Goal: Task Accomplishment & Management: Use online tool/utility

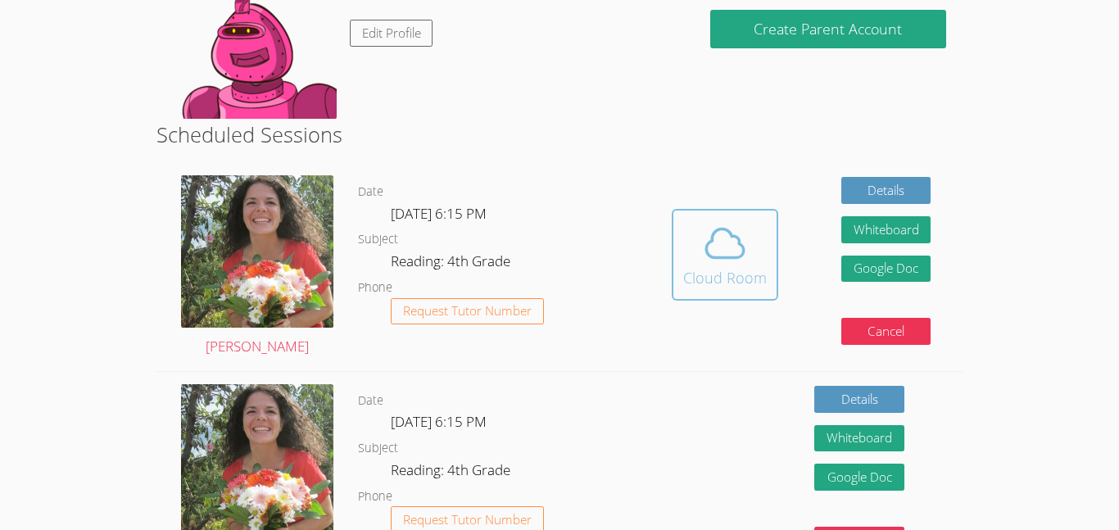
scroll to position [205, 0]
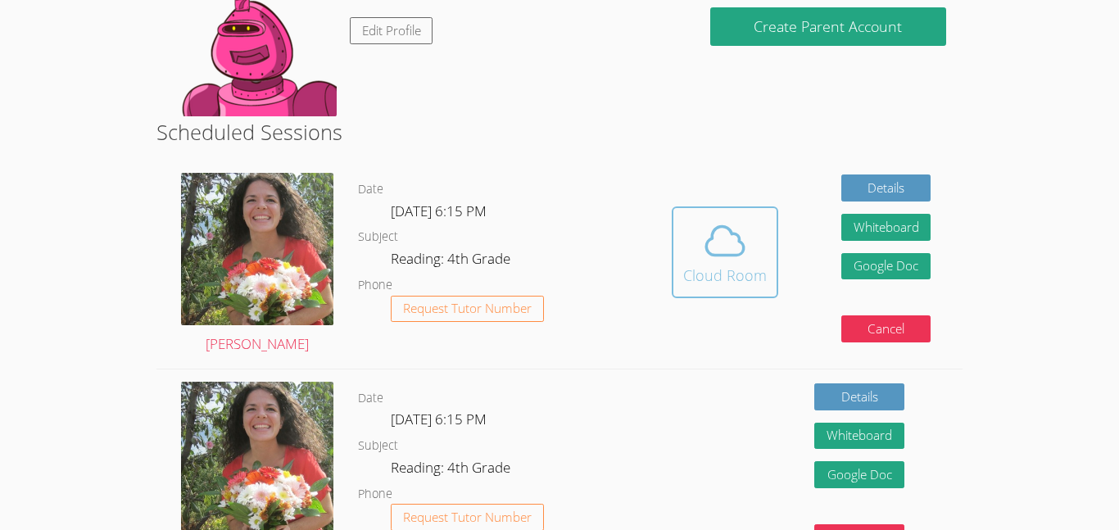
click at [702, 253] on icon at bounding box center [725, 241] width 46 height 46
click at [686, 260] on span at bounding box center [725, 241] width 84 height 46
click at [743, 219] on icon at bounding box center [725, 241] width 46 height 46
click at [708, 207] on button "Cloud Room" at bounding box center [725, 252] width 106 height 92
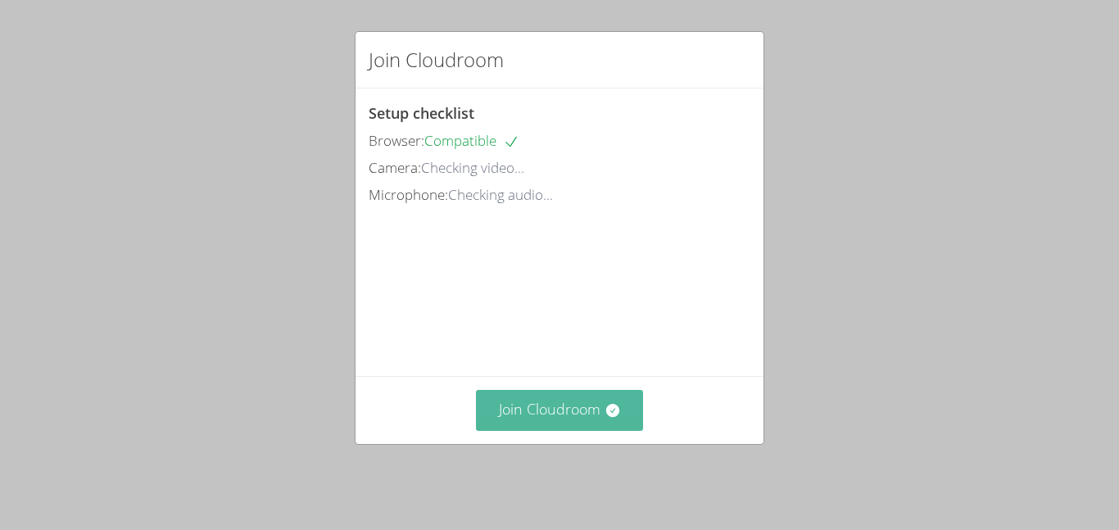
click at [554, 414] on button "Join Cloudroom" at bounding box center [560, 410] width 168 height 40
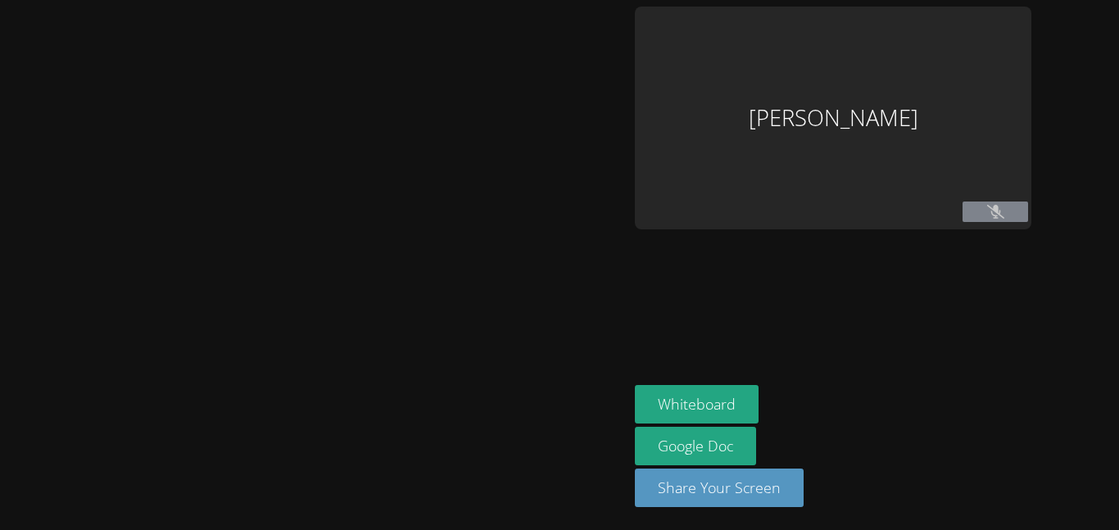
click at [576, 213] on div at bounding box center [314, 265] width 615 height 517
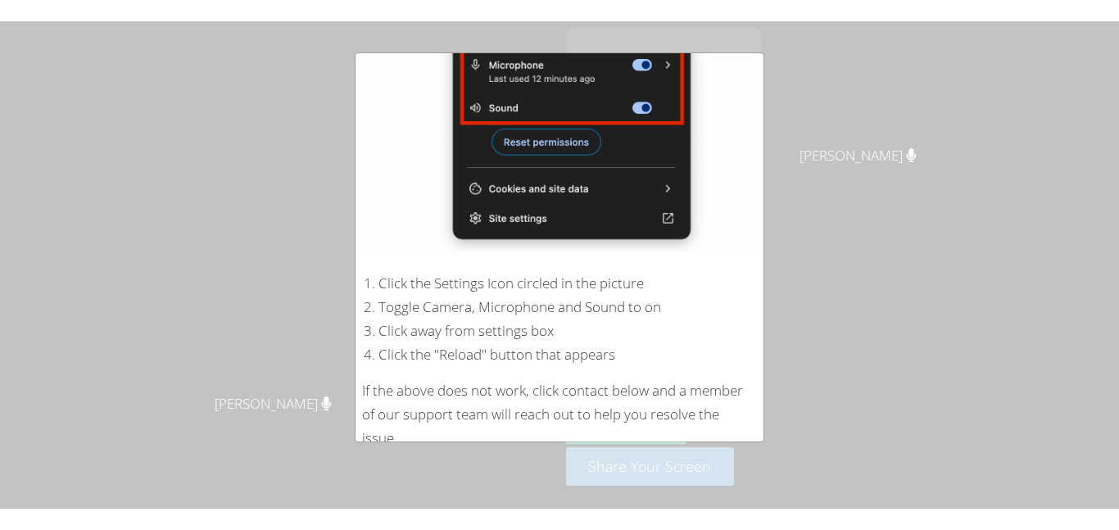
scroll to position [351, 0]
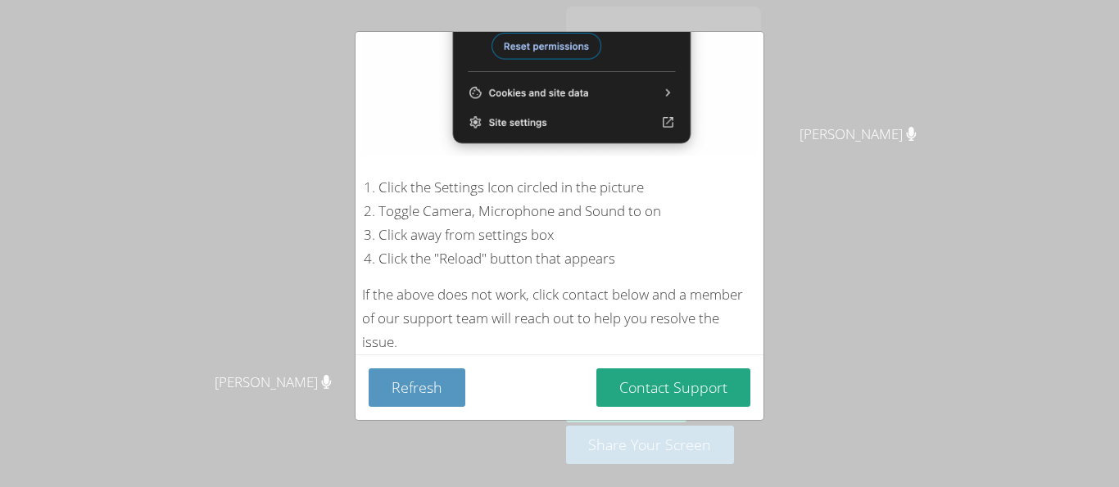
click at [985, 176] on div "Device Permissions Required Camera is blocked . Please follow these steps to un…" at bounding box center [559, 243] width 1119 height 487
click at [653, 397] on button "Contact Support" at bounding box center [673, 388] width 154 height 38
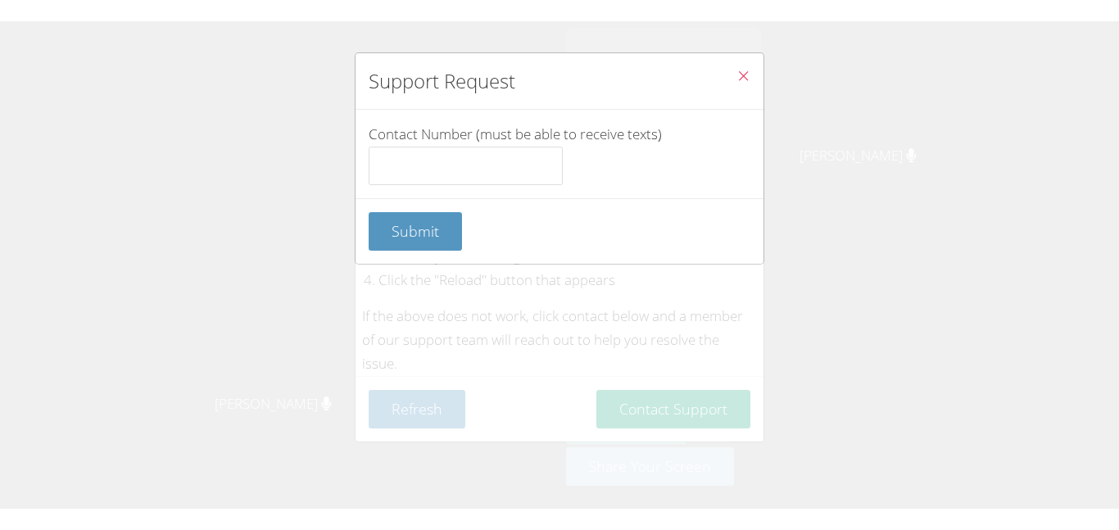
scroll to position [316, 0]
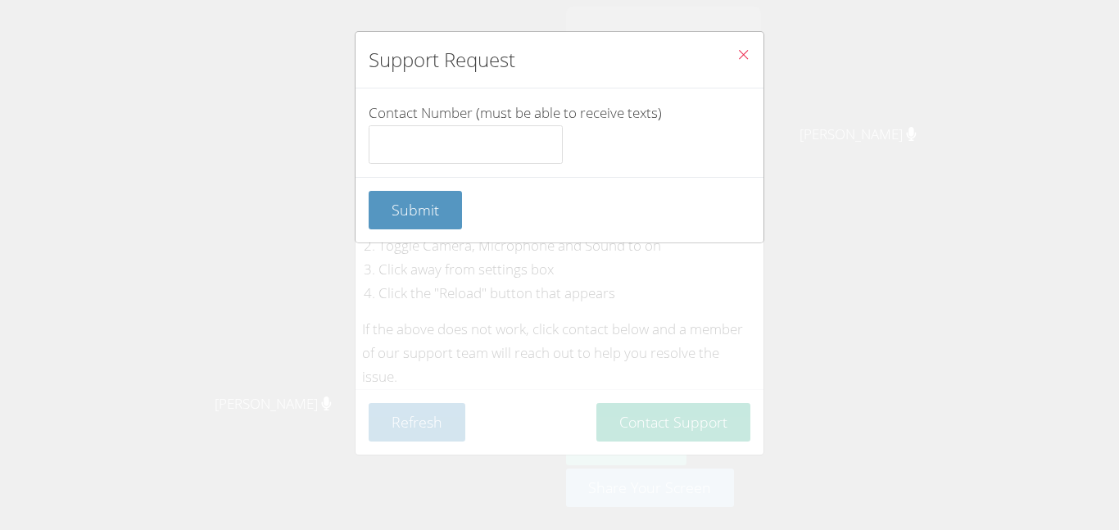
click at [726, 57] on button "Close" at bounding box center [743, 57] width 40 height 50
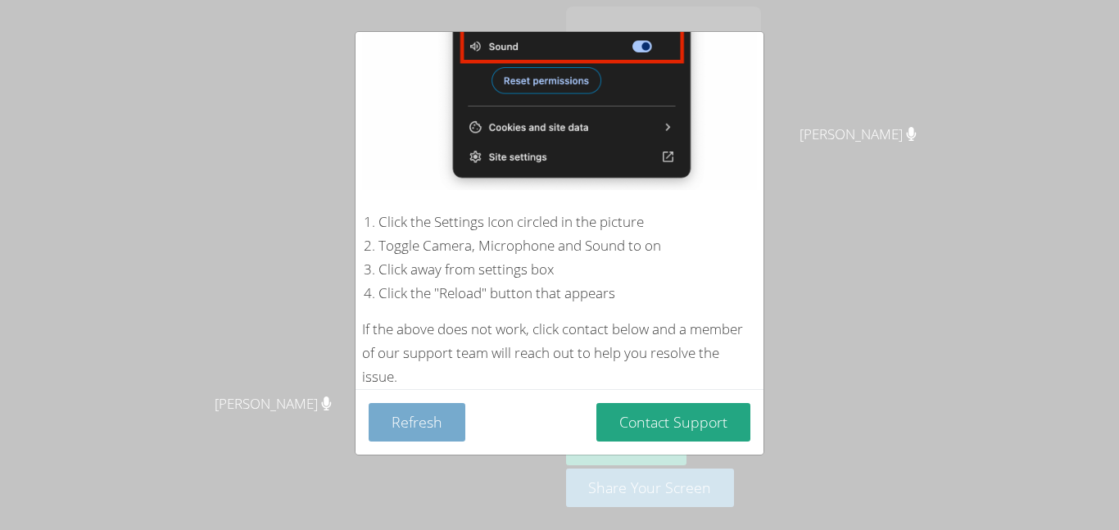
click at [404, 418] on button "Refresh" at bounding box center [417, 422] width 97 height 38
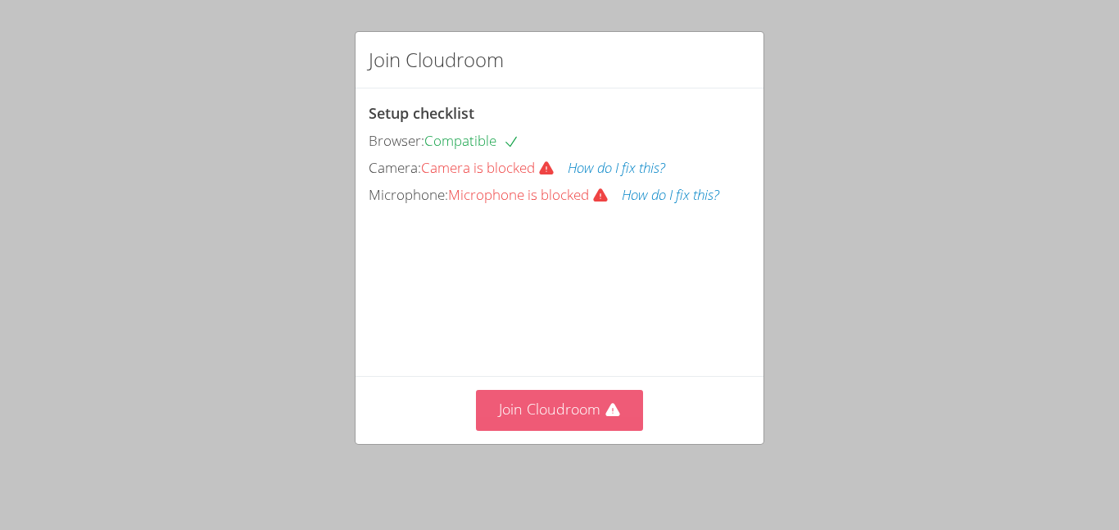
click at [578, 421] on button "Join Cloudroom" at bounding box center [560, 410] width 168 height 40
click at [607, 404] on button "Join Cloudroom" at bounding box center [560, 410] width 168 height 40
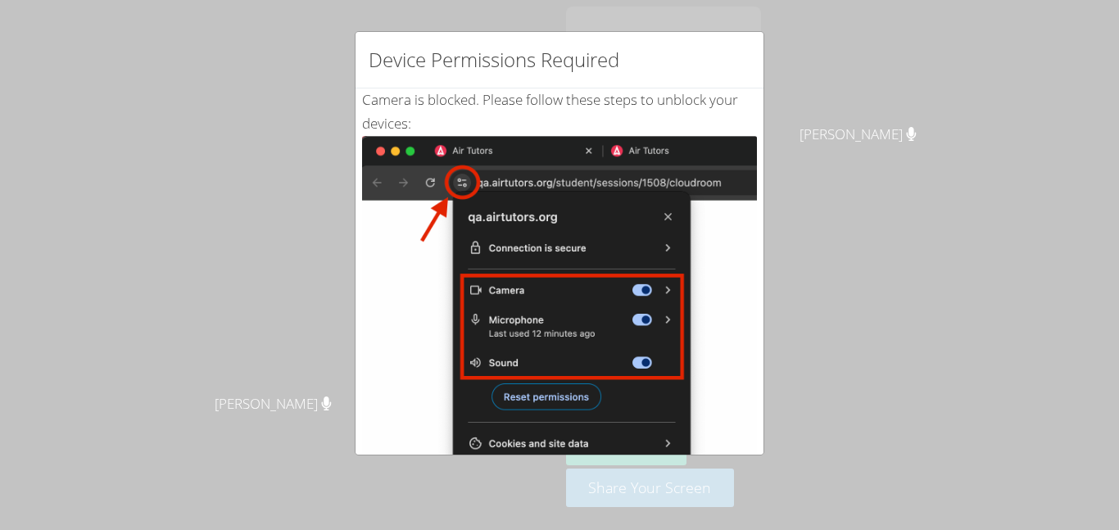
click at [805, 260] on div "Device Permissions Required Camera is blocked . Please follow these steps to un…" at bounding box center [559, 265] width 1119 height 530
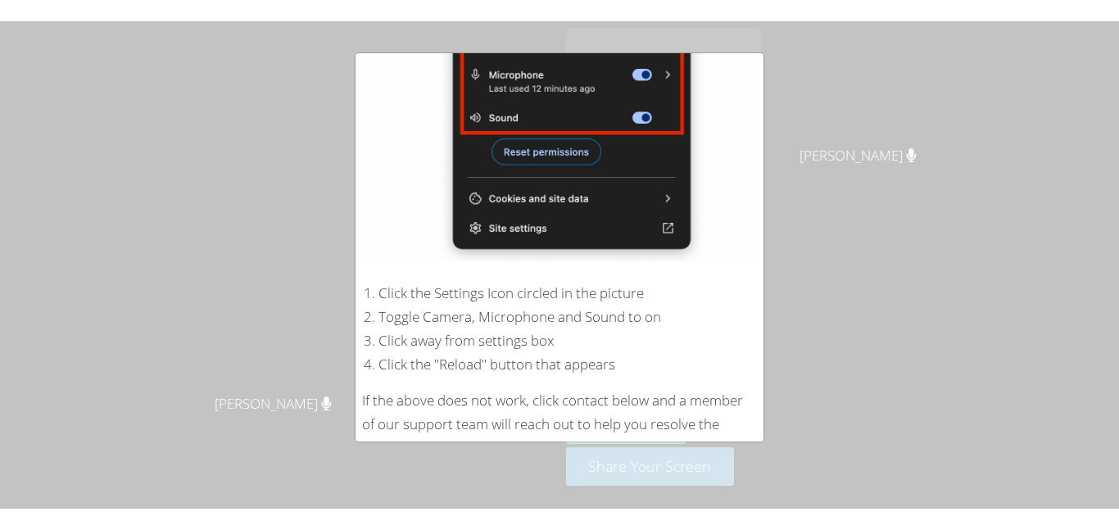
scroll to position [269, 0]
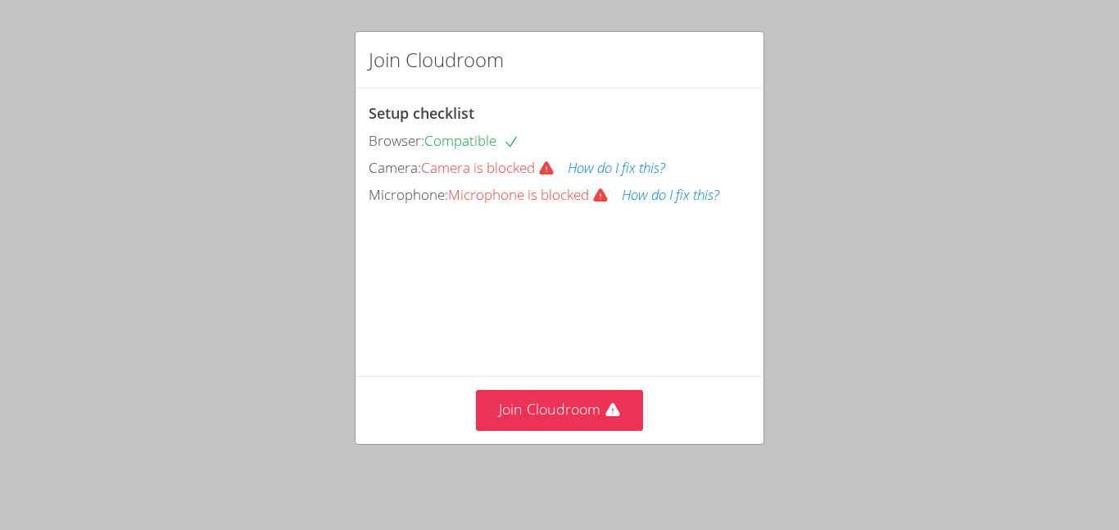
click at [534, 442] on div "Join Cloudroom" at bounding box center [559, 409] width 408 height 67
click at [512, 389] on div "Join Cloudroom" at bounding box center [559, 409] width 408 height 67
click at [531, 409] on button "Join Cloudroom" at bounding box center [560, 410] width 168 height 40
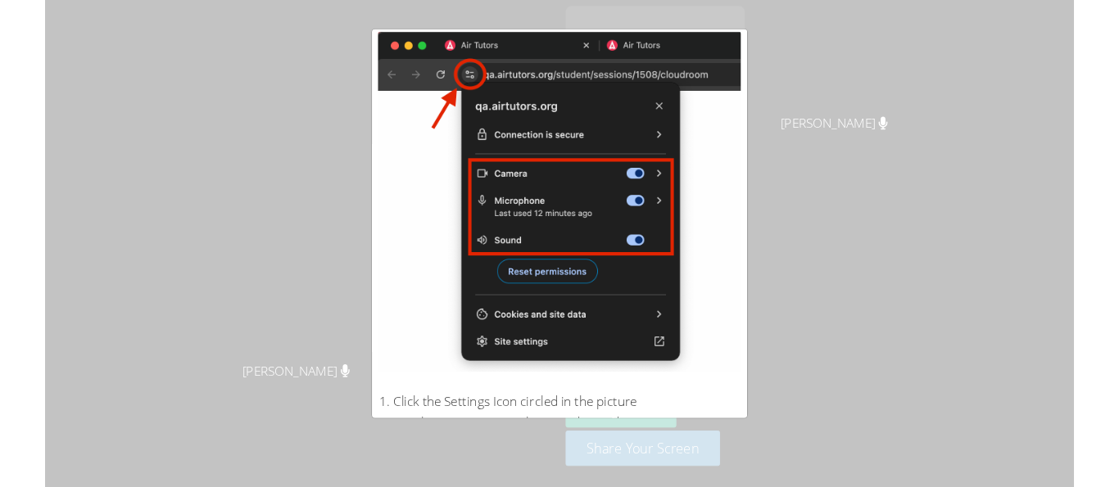
scroll to position [101, 0]
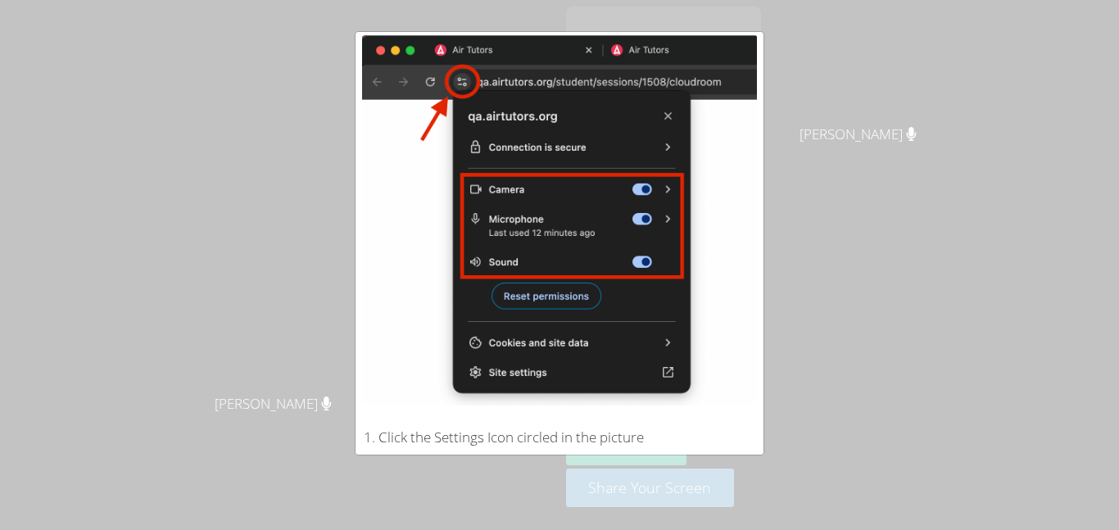
click at [810, 423] on div "Device Permissions Required Camera is blocked . Please follow these steps to un…" at bounding box center [559, 265] width 1119 height 530
click at [651, 205] on img at bounding box center [559, 220] width 395 height 370
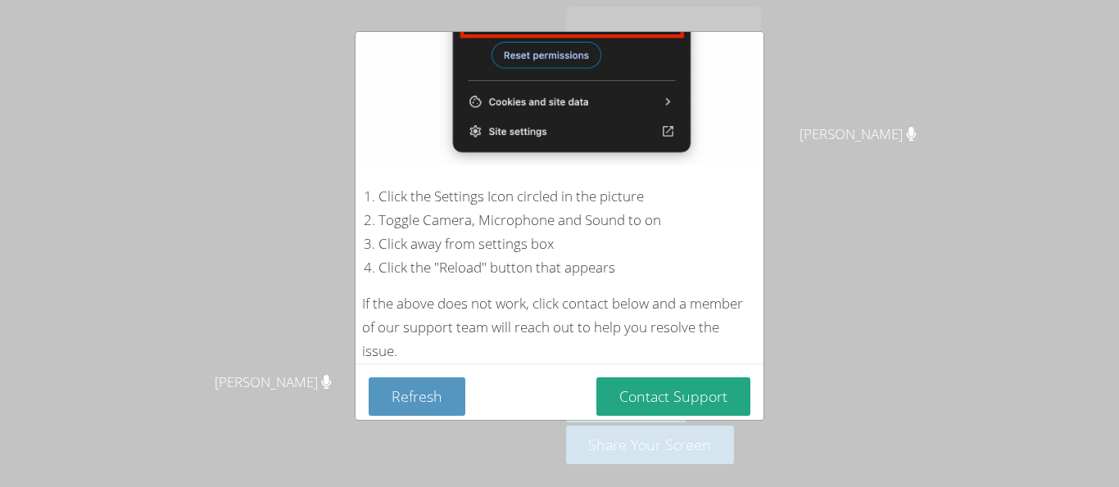
scroll to position [351, 0]
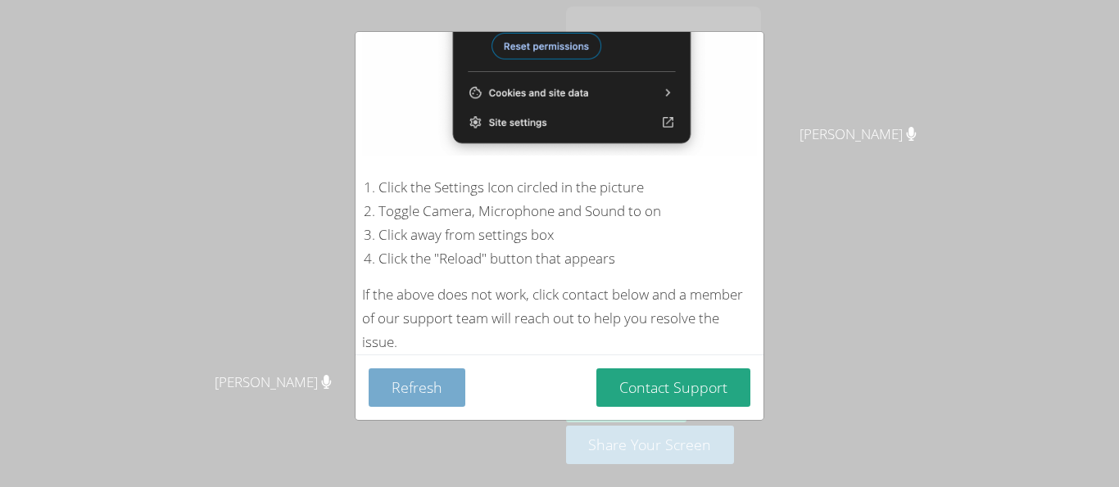
click at [419, 391] on button "Refresh" at bounding box center [417, 388] width 97 height 38
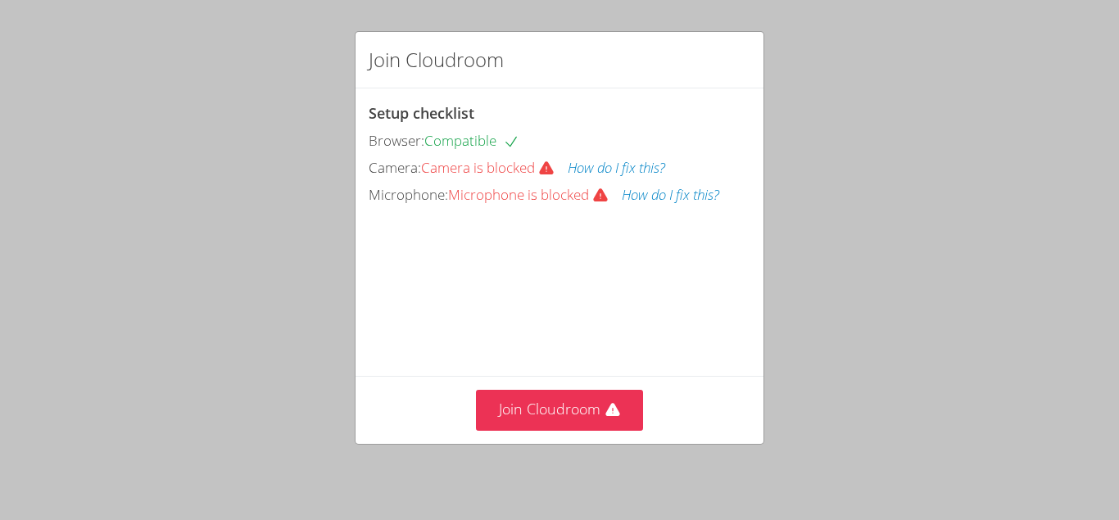
click at [579, 94] on div "Setup checklist Browser: Compatible Camera: Camera is blocked How do I fix this…" at bounding box center [559, 231] width 408 height 287
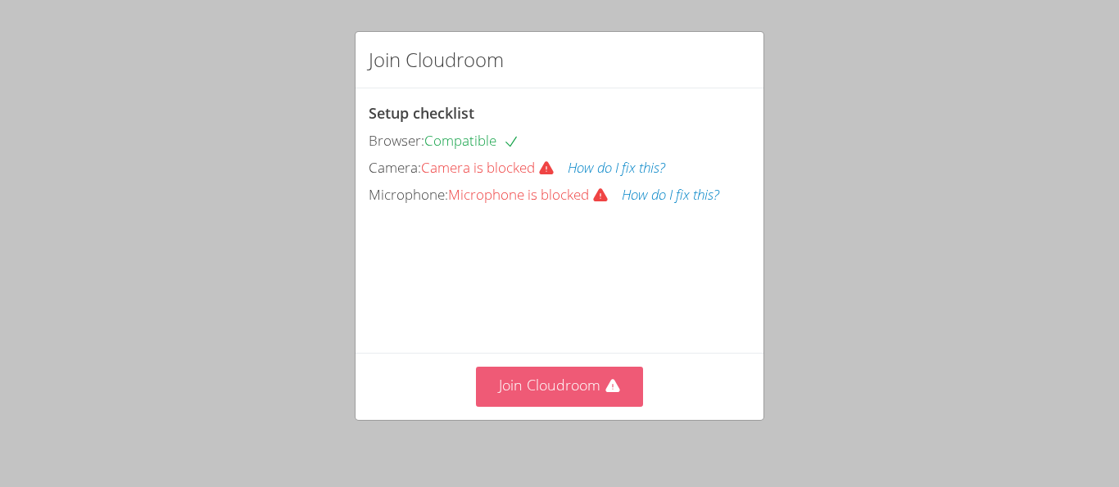
click at [597, 387] on button "Join Cloudroom" at bounding box center [560, 387] width 168 height 40
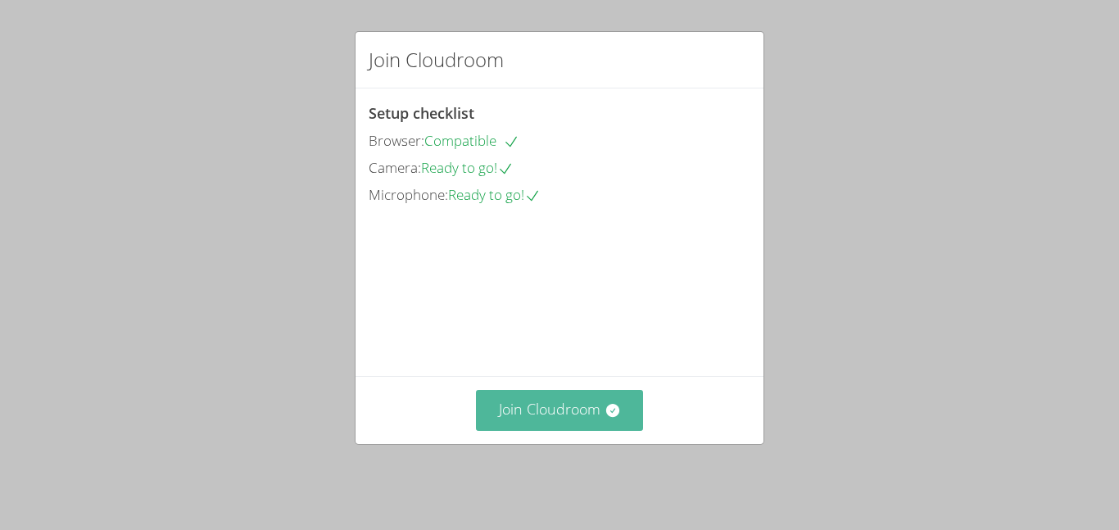
click at [528, 430] on button "Join Cloudroom" at bounding box center [560, 410] width 168 height 40
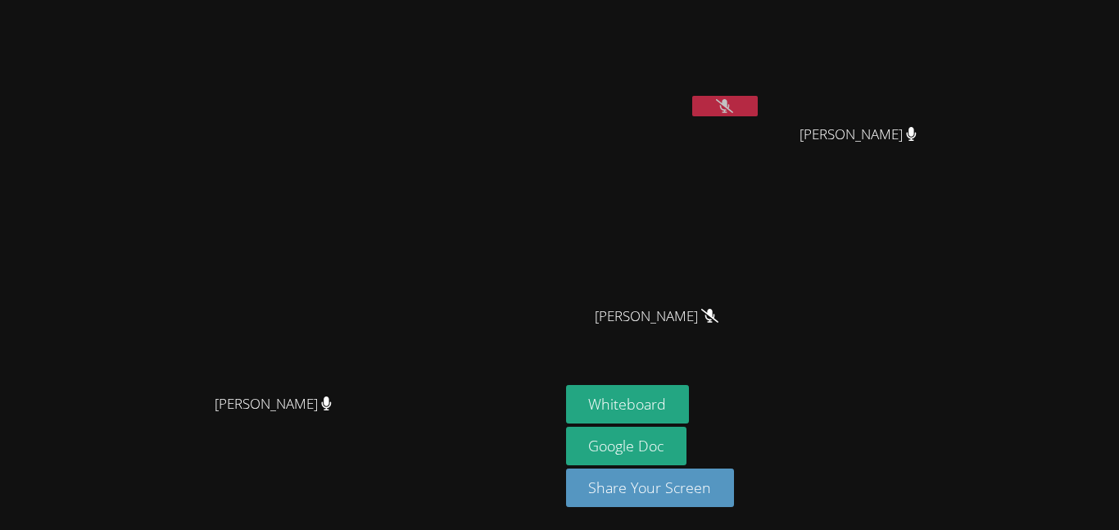
click at [758, 104] on button at bounding box center [725, 106] width 66 height 20
click at [758, 102] on button at bounding box center [725, 106] width 66 height 20
click at [758, 107] on button at bounding box center [725, 106] width 66 height 20
click at [733, 107] on icon at bounding box center [724, 106] width 17 height 14
click at [758, 104] on button at bounding box center [725, 106] width 66 height 20
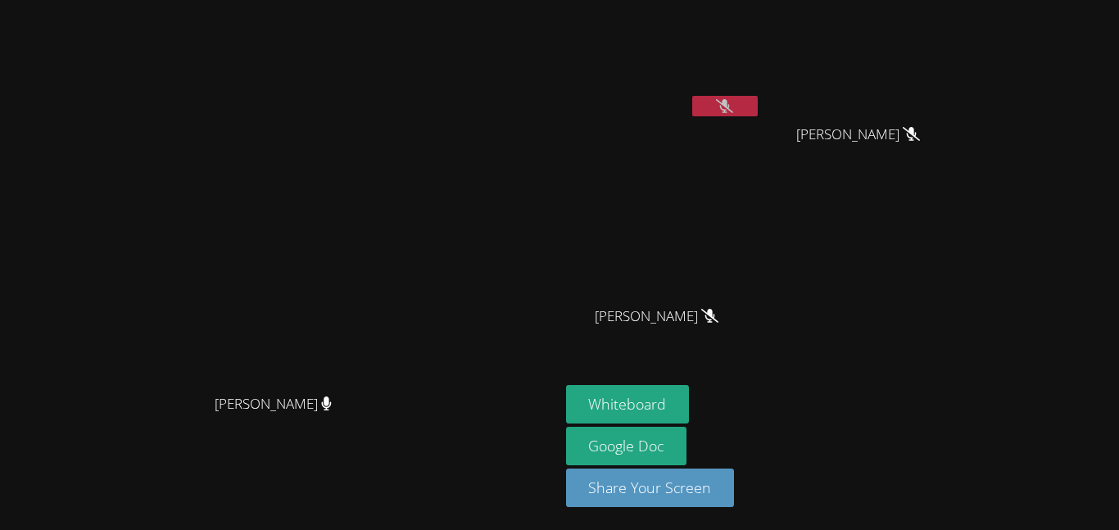
click at [733, 112] on icon at bounding box center [724, 106] width 17 height 14
click at [758, 106] on button at bounding box center [725, 106] width 66 height 20
